Goal: Complete application form: Complete application form

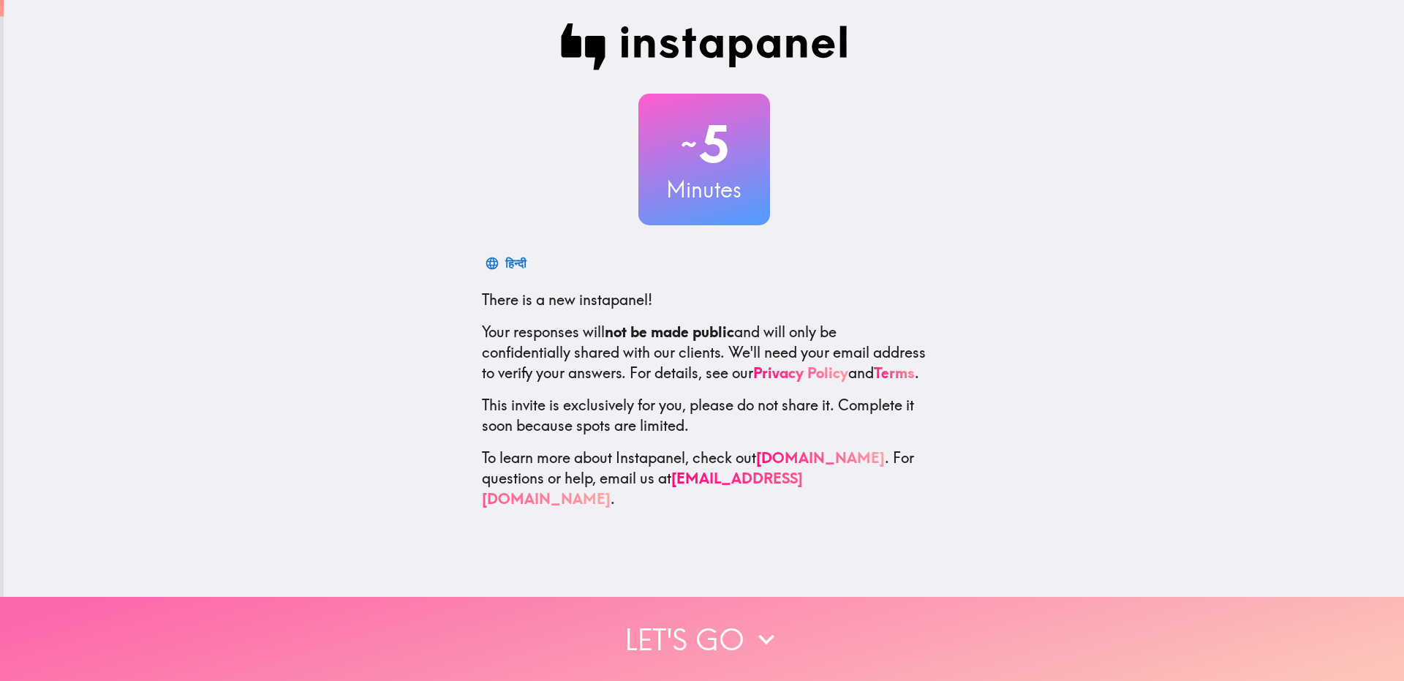
click at [750, 623] on icon "button" at bounding box center [766, 639] width 32 height 32
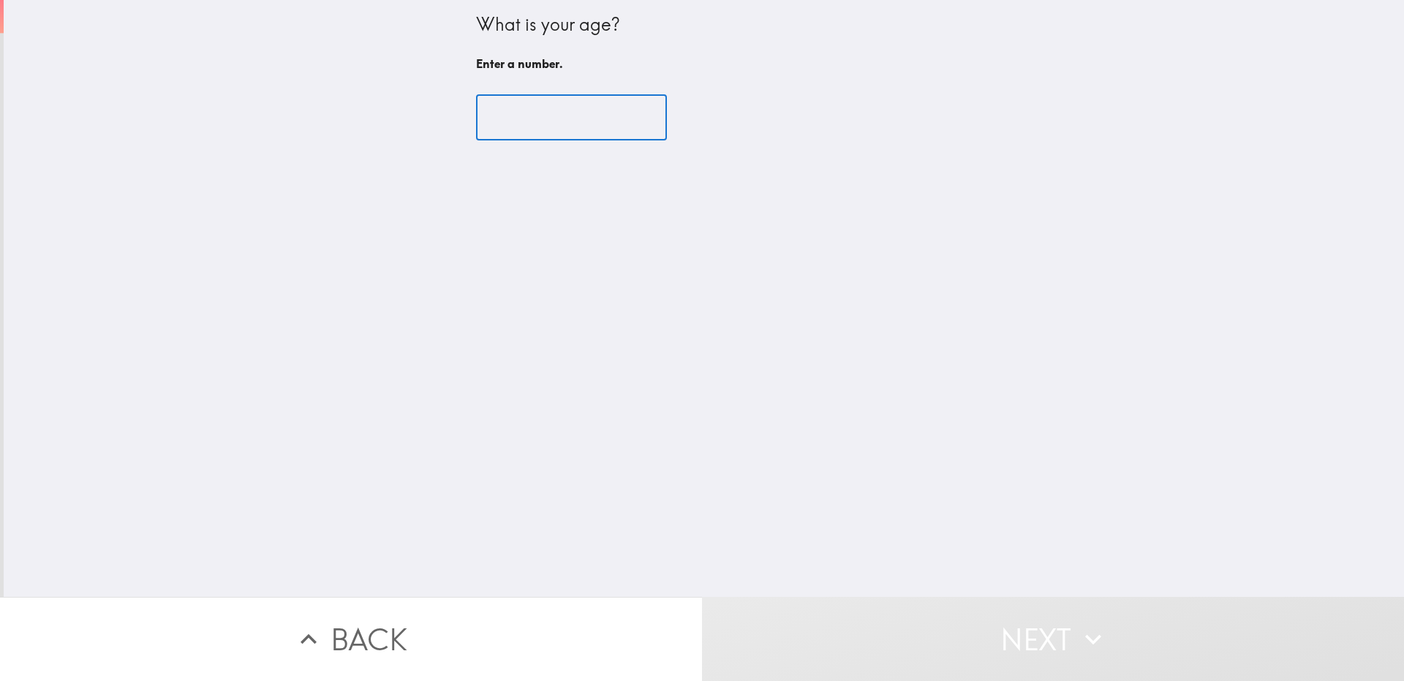
click at [599, 117] on input "number" at bounding box center [571, 117] width 191 height 45
type input "2"
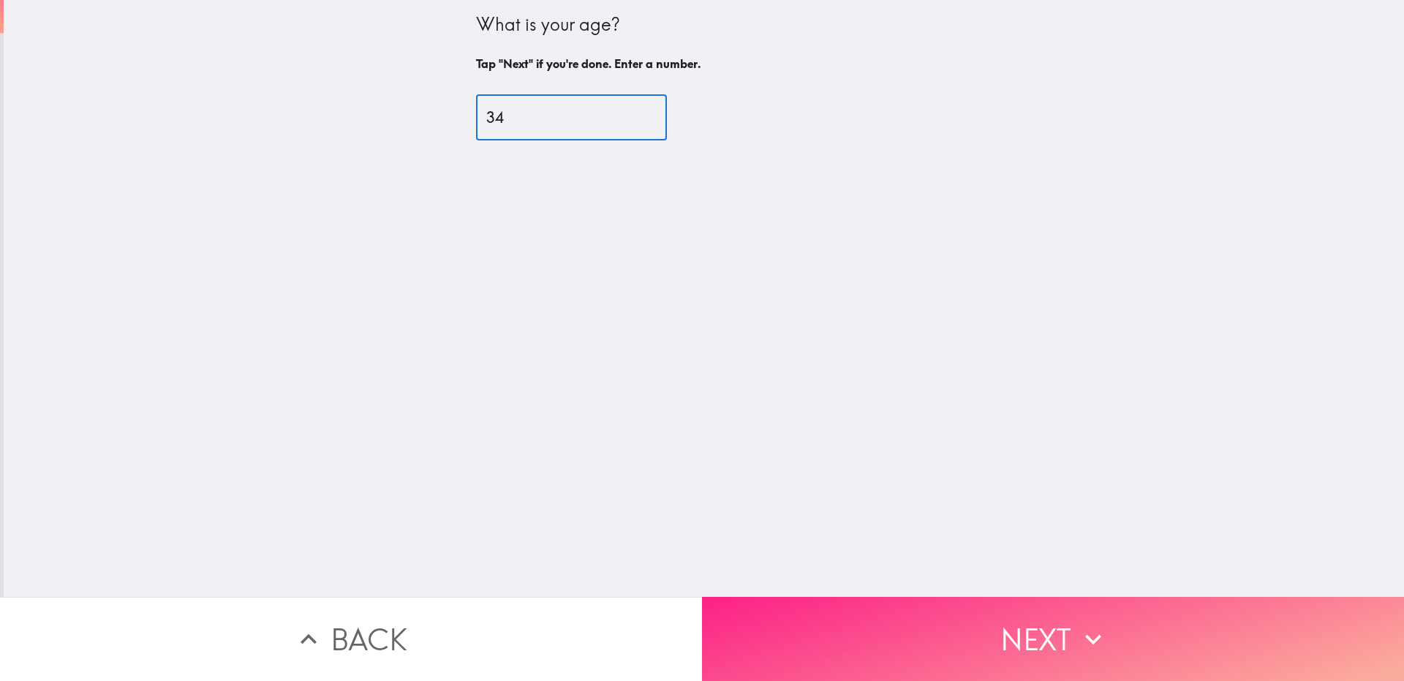
type input "34"
click at [928, 625] on button "Next" at bounding box center [1053, 639] width 702 height 84
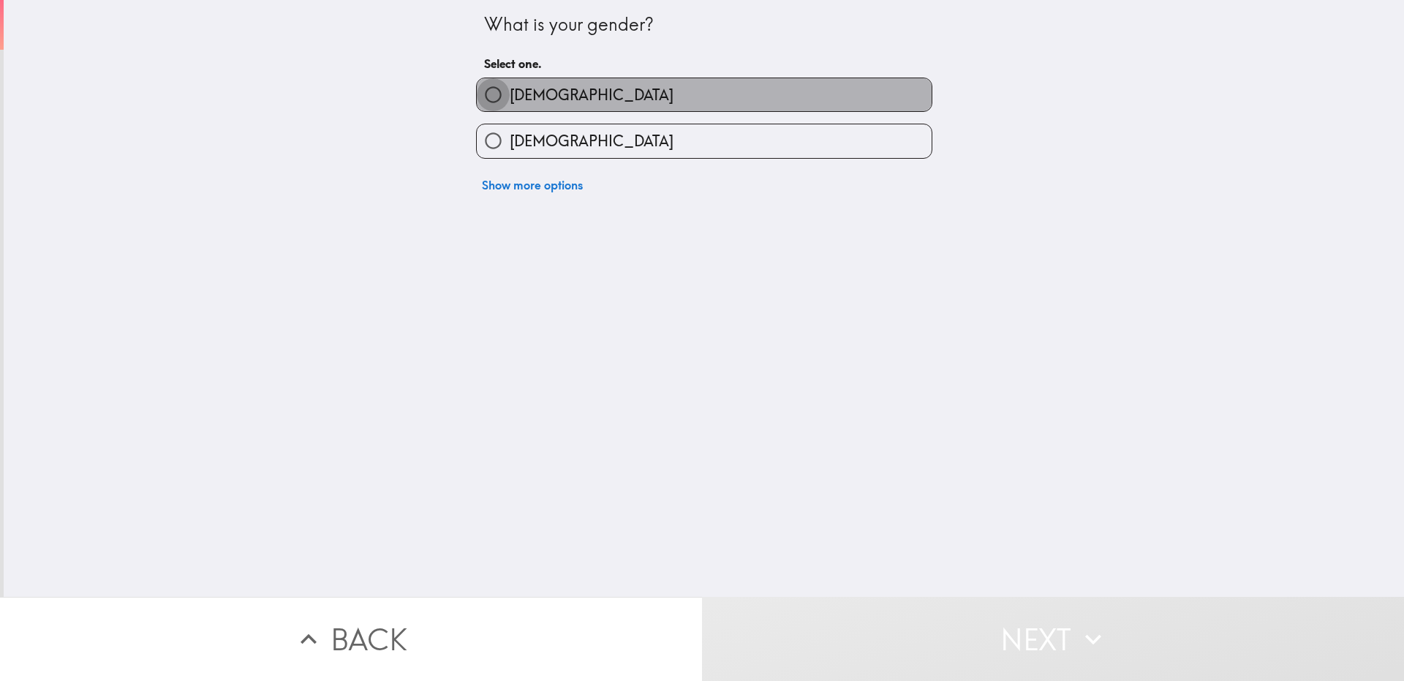
click at [485, 97] on input "[DEMOGRAPHIC_DATA]" at bounding box center [493, 94] width 33 height 33
radio input "true"
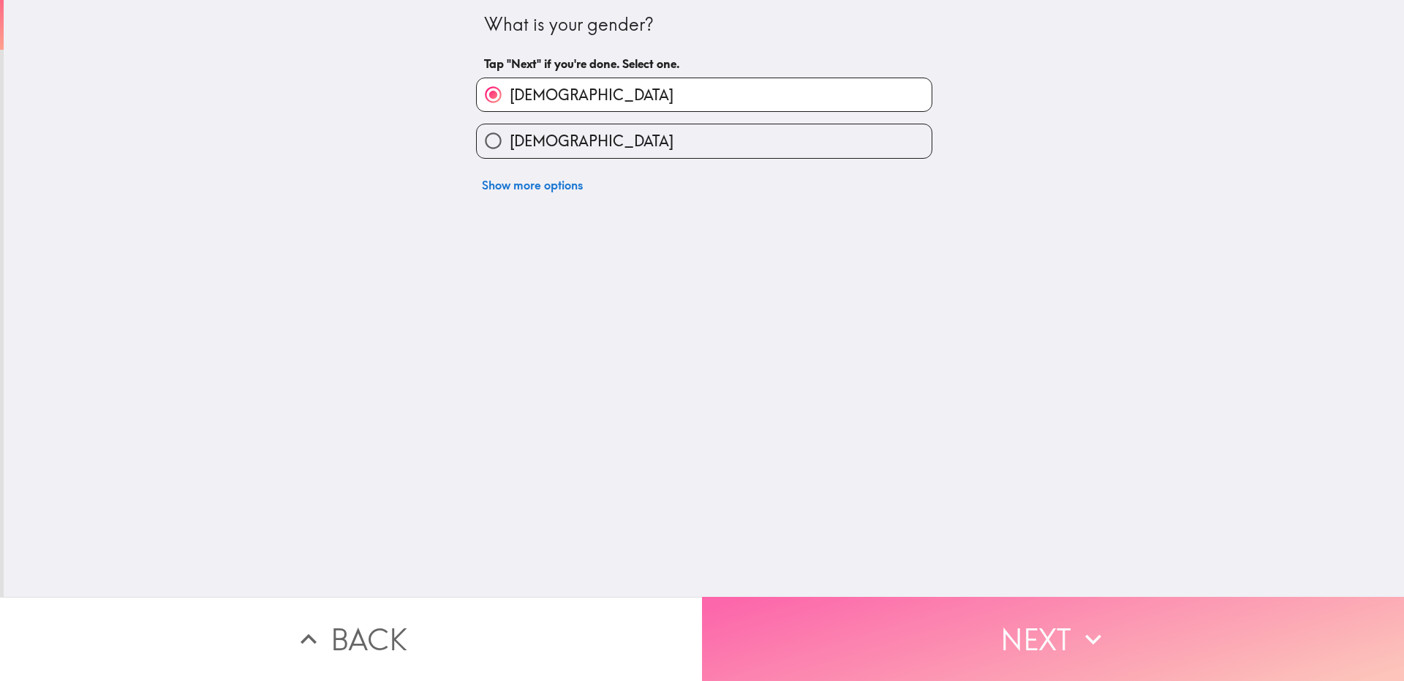
click at [895, 608] on button "Next" at bounding box center [1053, 639] width 702 height 84
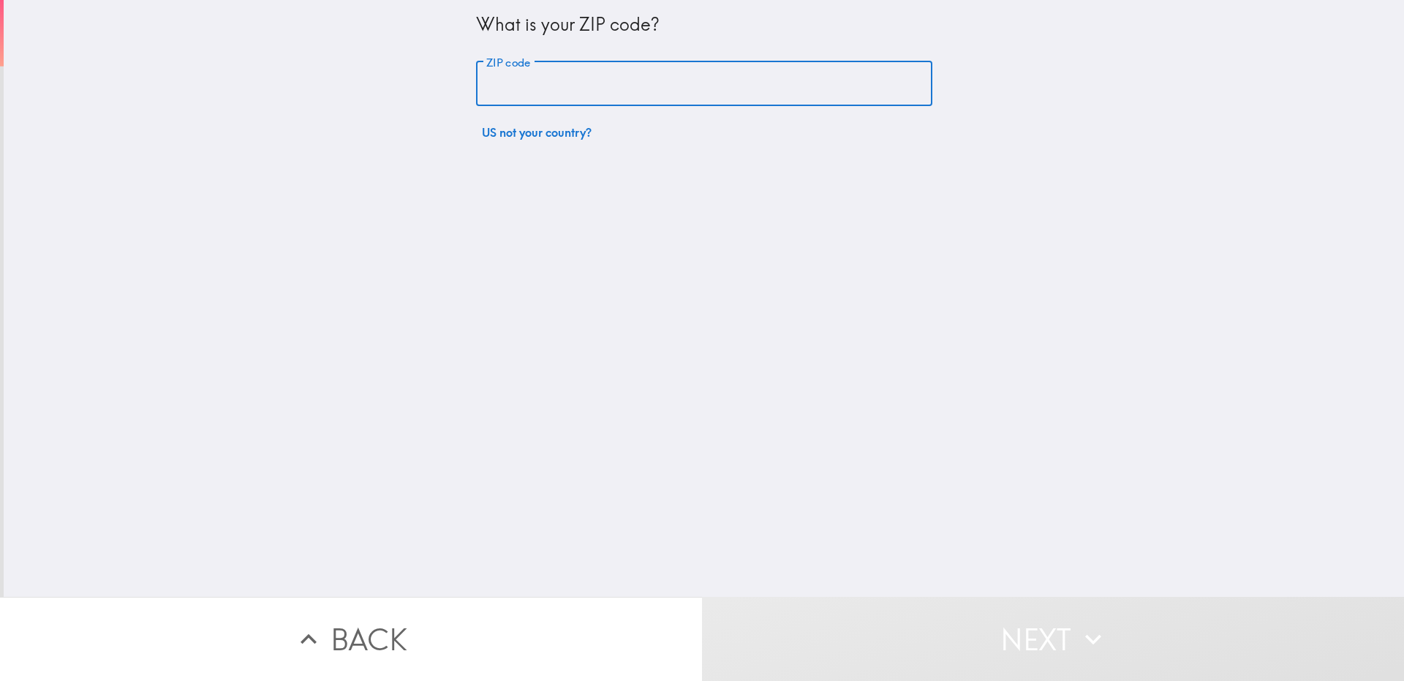
click at [760, 76] on input "ZIP code" at bounding box center [704, 83] width 456 height 45
type input "33181"
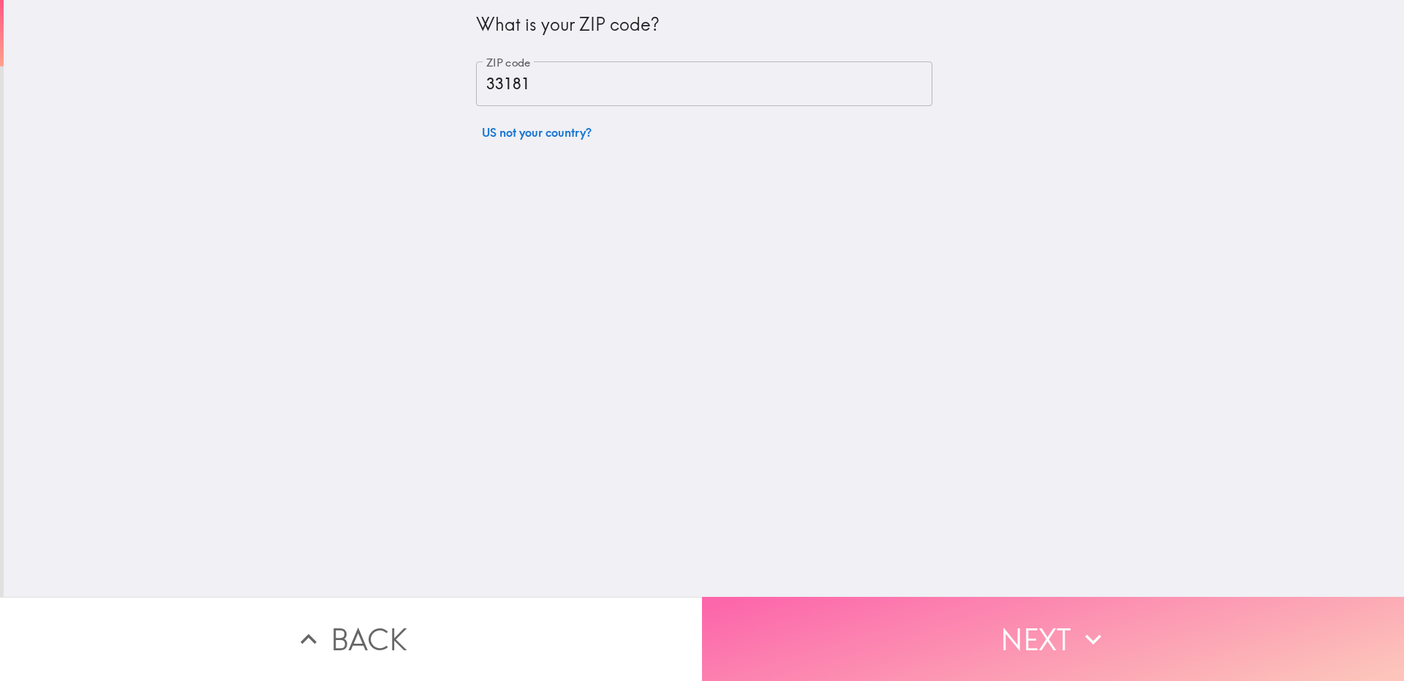
click at [838, 607] on button "Next" at bounding box center [1053, 639] width 702 height 84
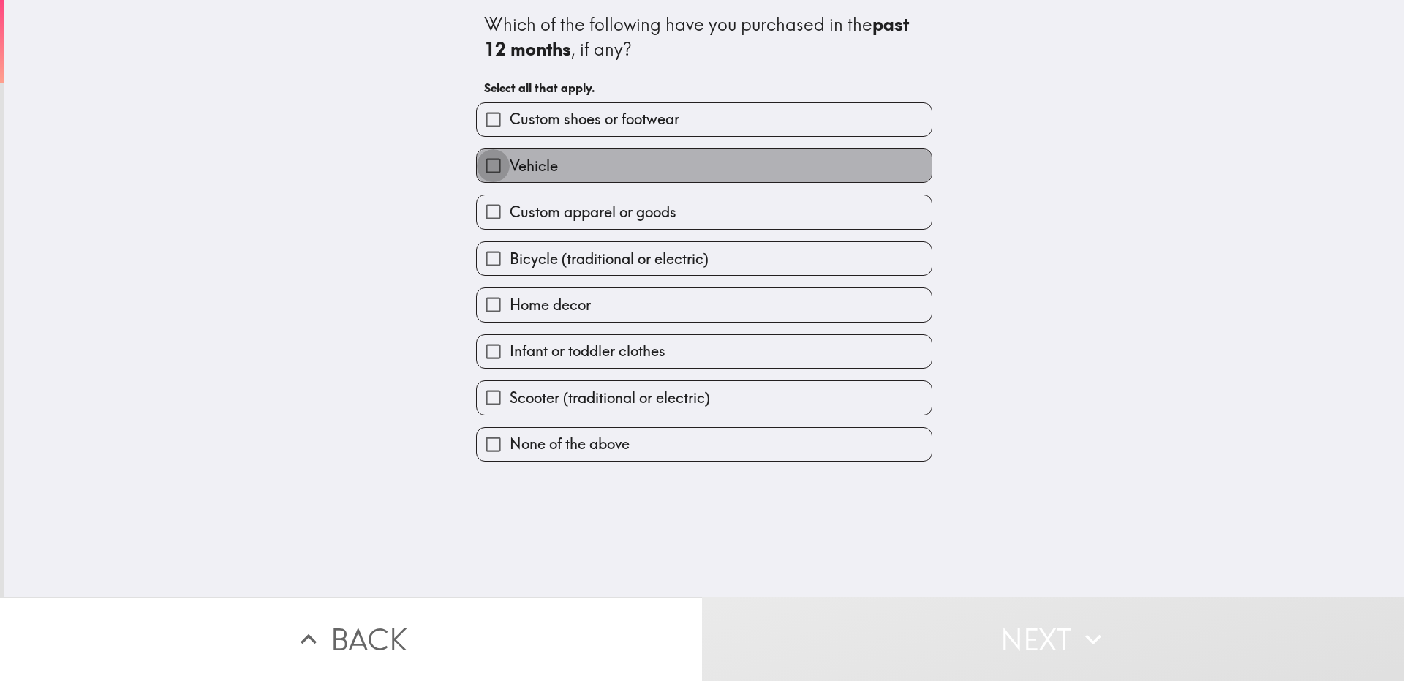
click at [482, 164] on input "Vehicle" at bounding box center [493, 165] width 33 height 33
checkbox input "true"
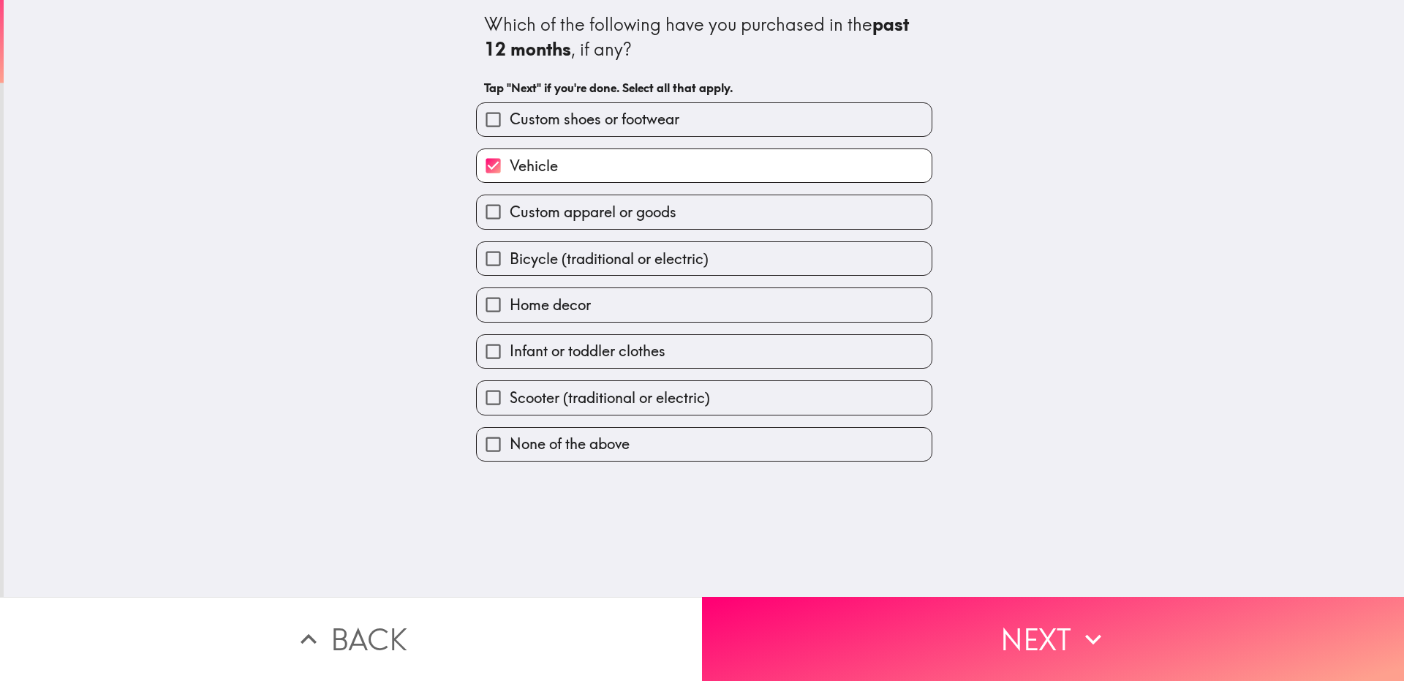
click at [489, 218] on input "Custom apparel or goods" at bounding box center [493, 211] width 33 height 33
checkbox input "true"
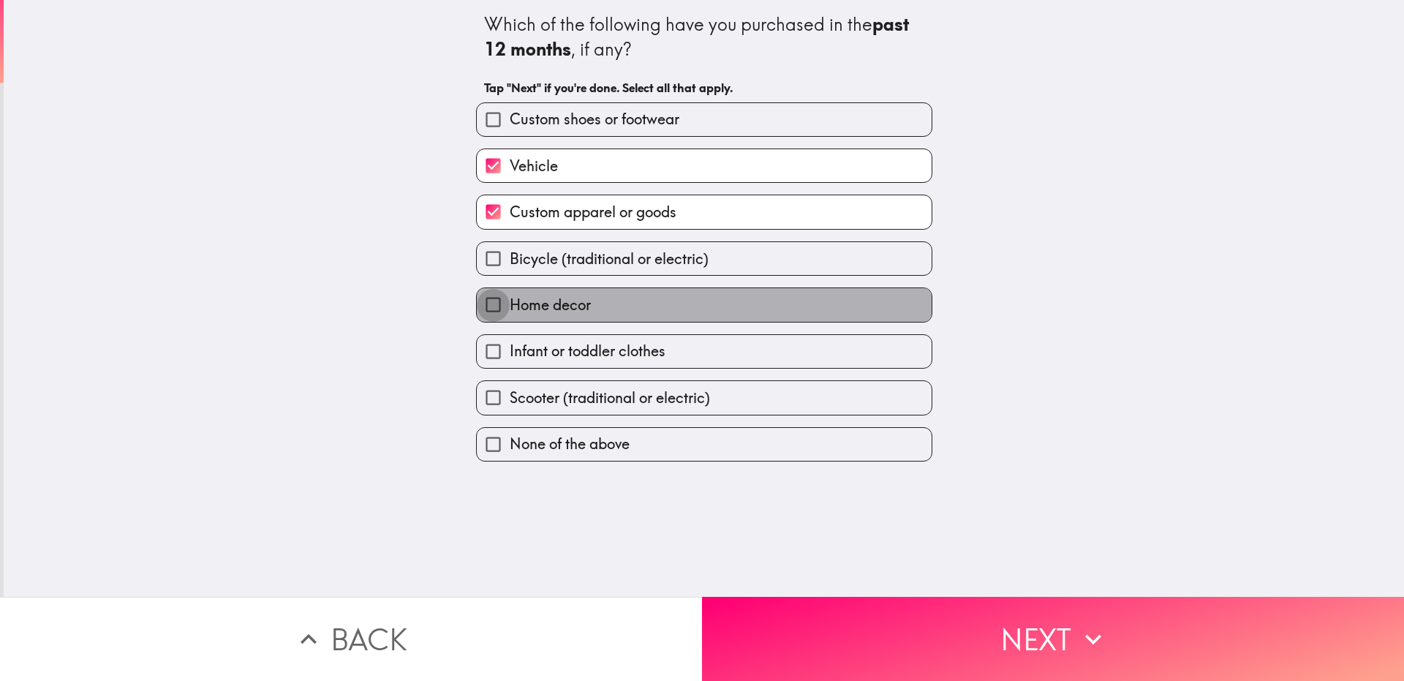
click at [484, 313] on input "Home decor" at bounding box center [493, 304] width 33 height 33
checkbox input "true"
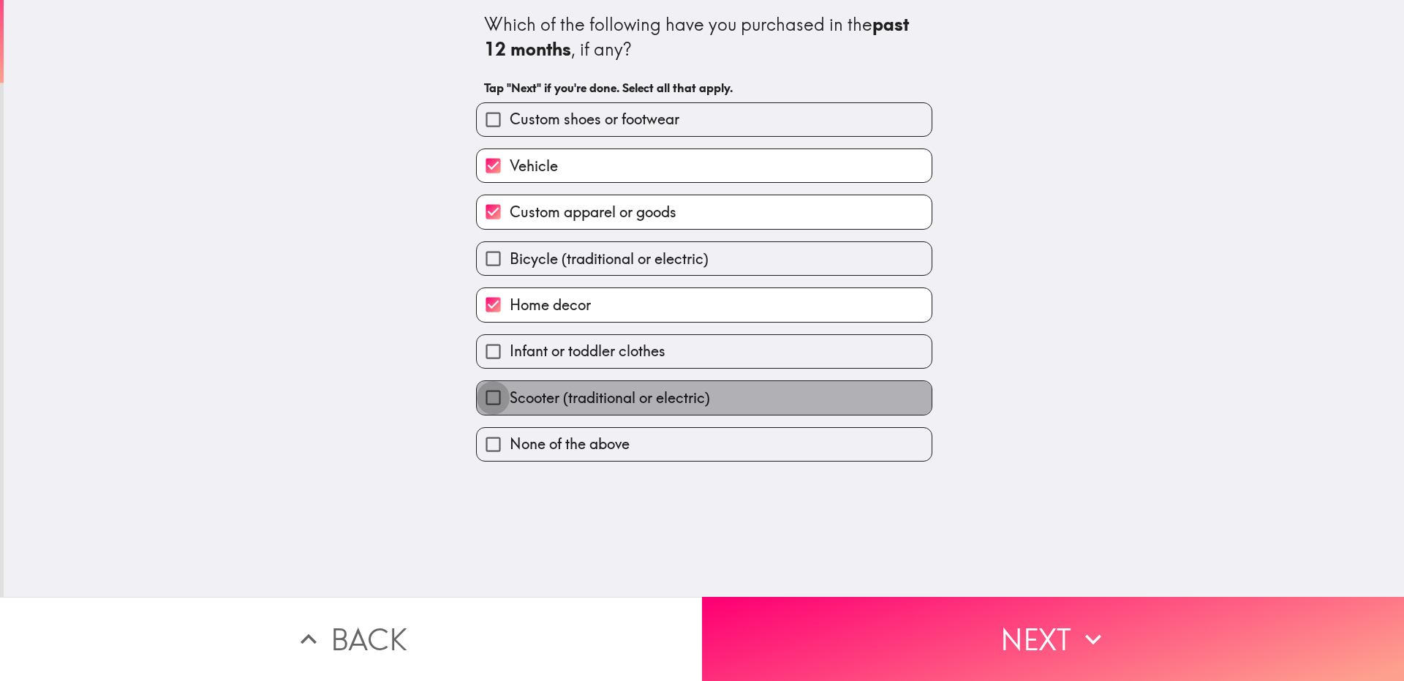
drag, startPoint x: 485, startPoint y: 391, endPoint x: 582, endPoint y: 403, distance: 97.2
click at [505, 391] on label "Scooter (traditional or electric)" at bounding box center [704, 397] width 455 height 33
click at [505, 391] on input "Scooter (traditional or electric)" at bounding box center [493, 397] width 33 height 33
checkbox input "true"
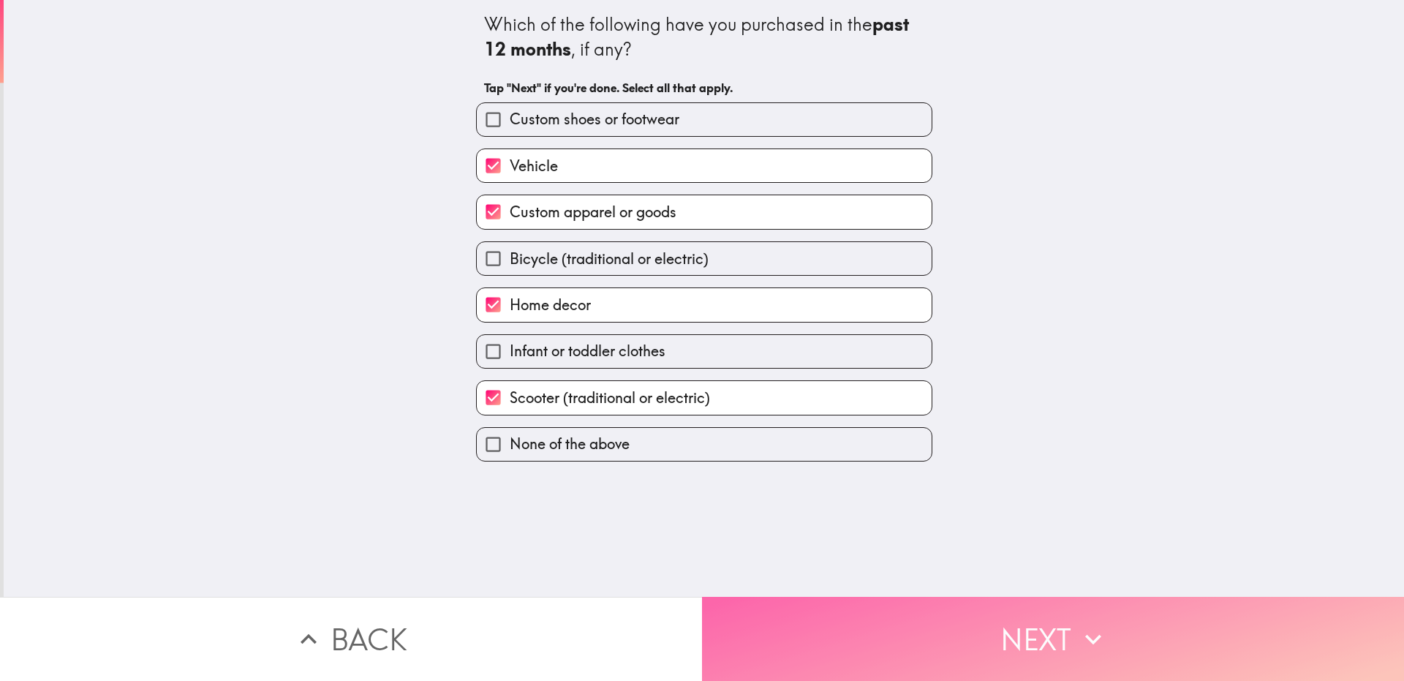
click at [835, 620] on button "Next" at bounding box center [1053, 639] width 702 height 84
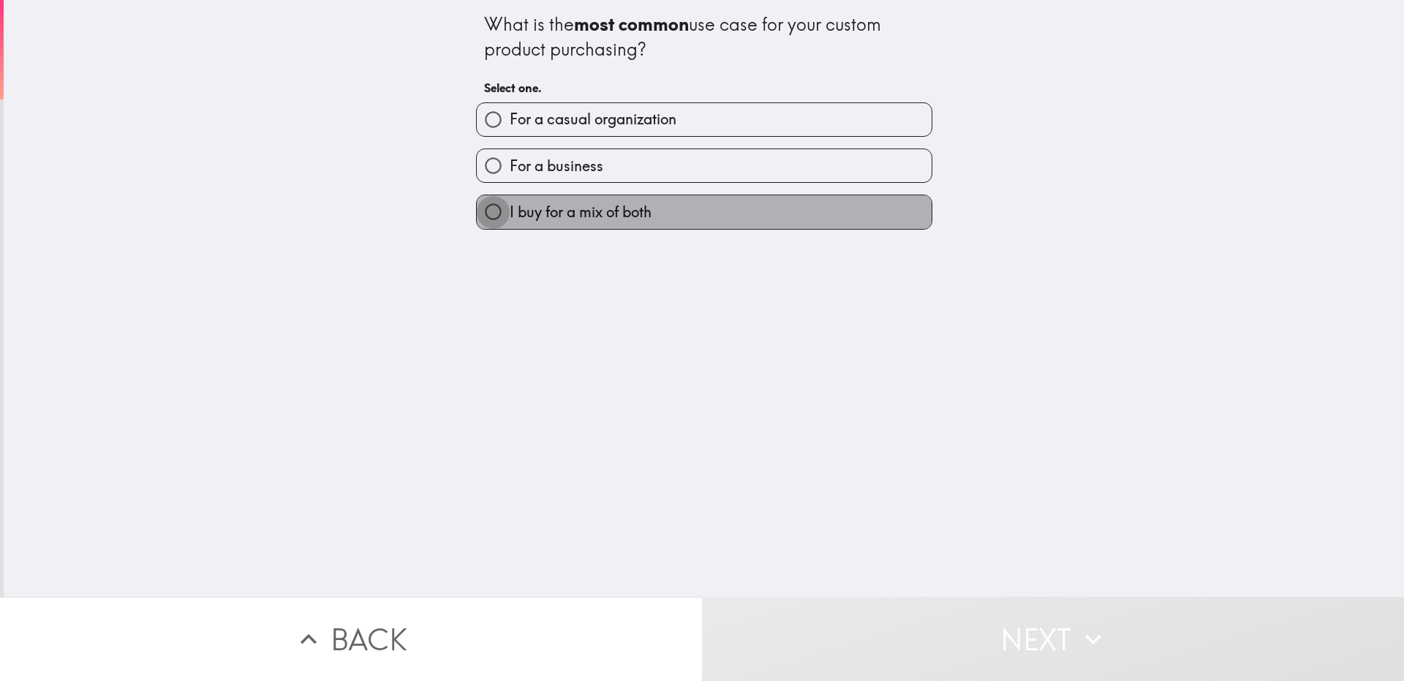
click at [478, 219] on input "I buy for a mix of both" at bounding box center [493, 211] width 33 height 33
radio input "true"
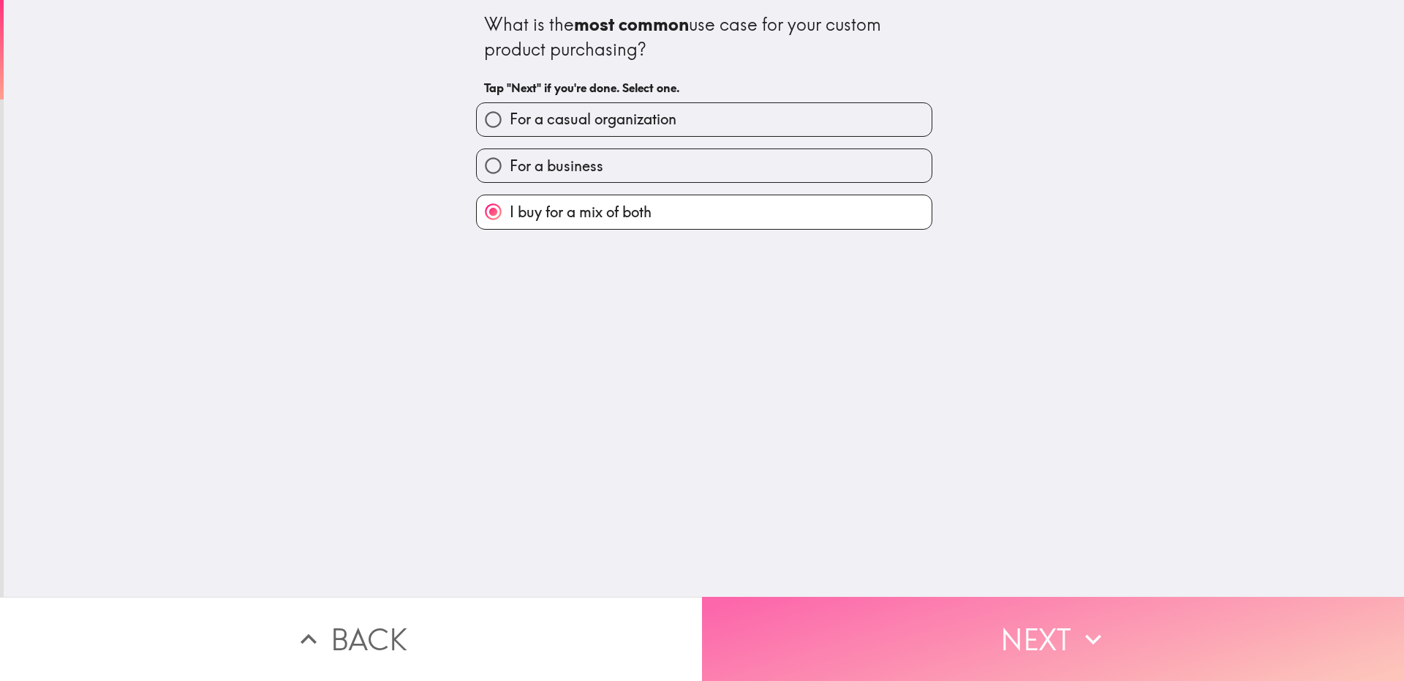
click at [895, 597] on button "Next" at bounding box center [1053, 639] width 702 height 84
